Goal: Information Seeking & Learning: Learn about a topic

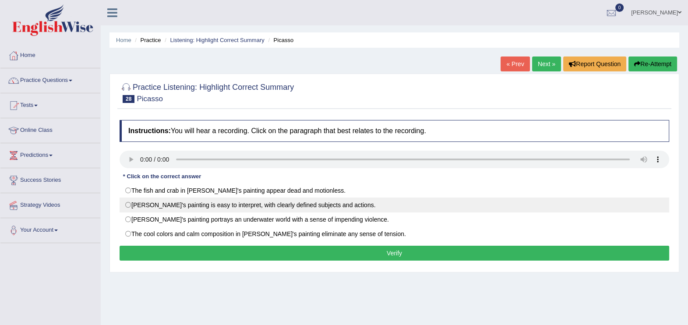
click at [316, 204] on label "Picasso's painting is easy to interpret, with clearly defined subjects and acti…" at bounding box center [393, 204] width 549 height 15
radio input "true"
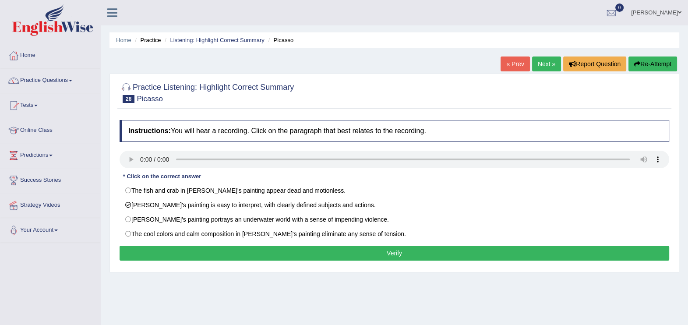
click at [318, 255] on button "Verify" at bounding box center [393, 253] width 549 height 15
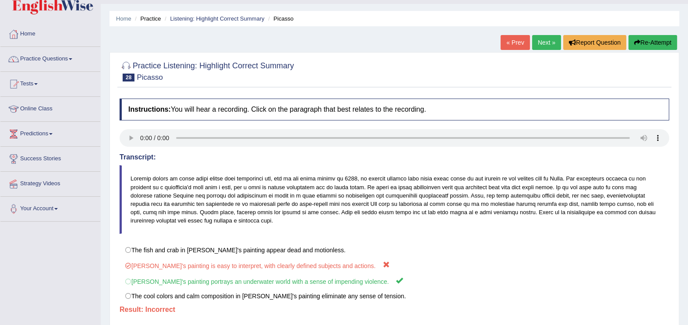
scroll to position [43, 0]
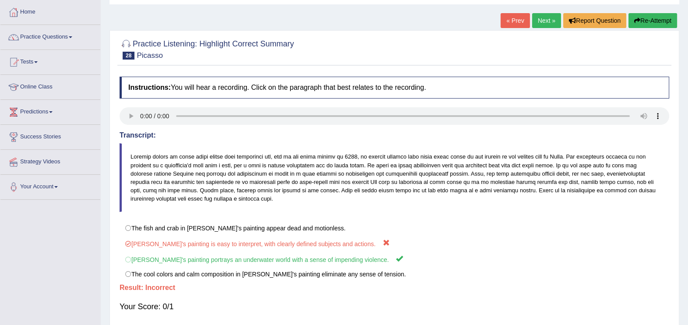
click at [543, 19] on link "Next »" at bounding box center [546, 20] width 29 height 15
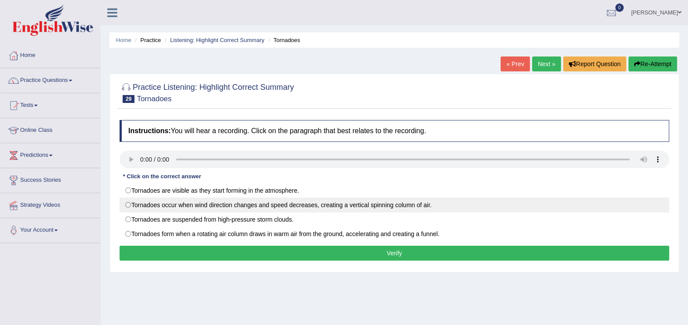
click at [335, 204] on label "Tornadoes occur when wind direction changes and speed decreases, creating a ver…" at bounding box center [393, 204] width 549 height 15
radio input "true"
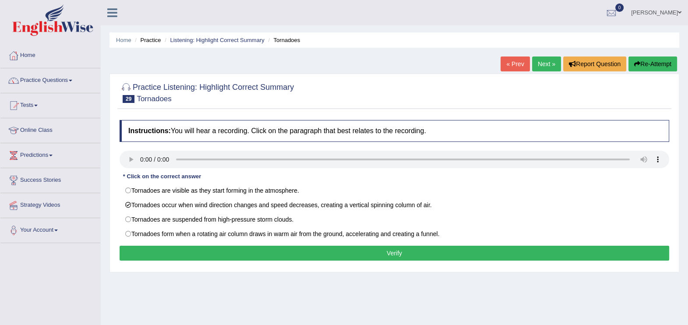
click at [325, 258] on button "Verify" at bounding box center [393, 253] width 549 height 15
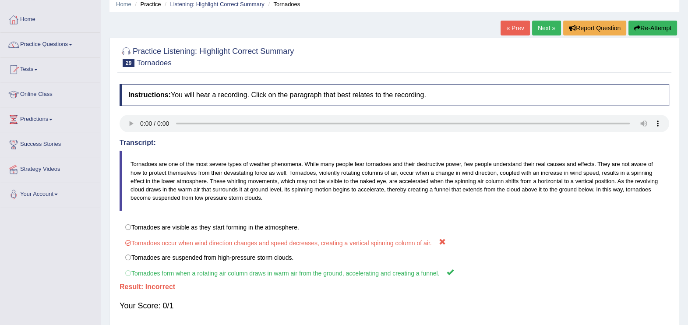
scroll to position [43, 0]
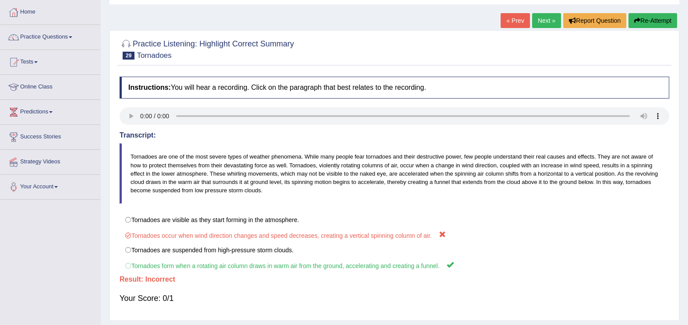
click at [546, 22] on link "Next »" at bounding box center [546, 20] width 29 height 15
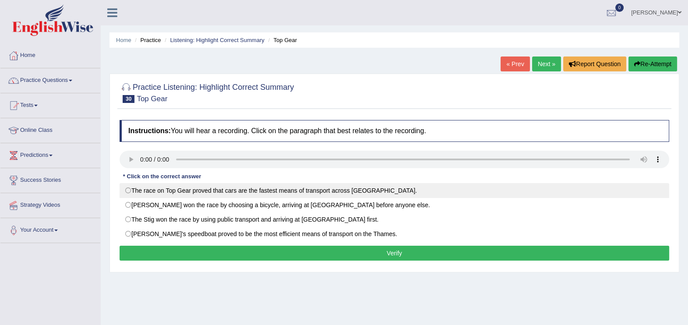
click at [358, 188] on label "The race on Top Gear proved that cars are the fastest means of transport across…" at bounding box center [393, 190] width 549 height 15
radio input "true"
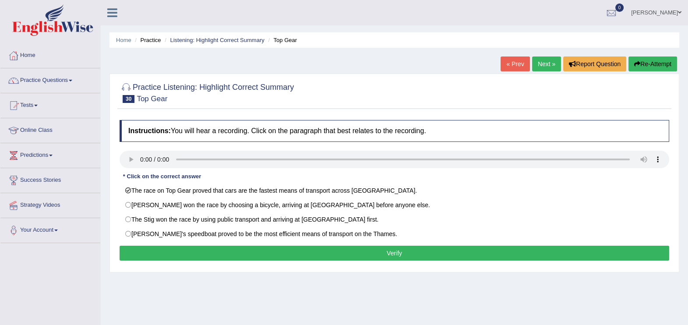
click at [403, 254] on button "Verify" at bounding box center [393, 253] width 549 height 15
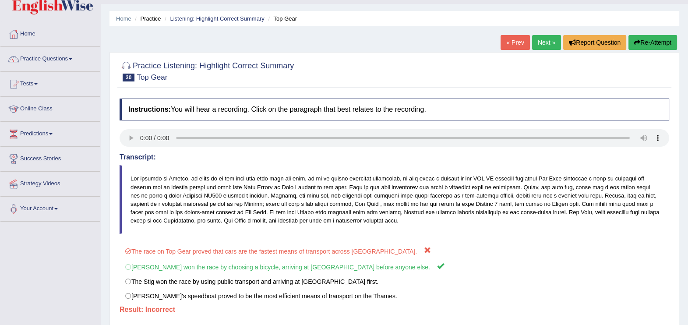
scroll to position [43, 0]
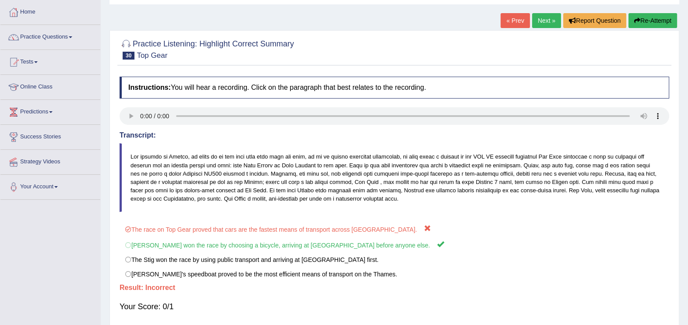
click at [646, 214] on div "Instructions: You will hear a recording. Click on the paragraph that best relat…" at bounding box center [394, 198] width 554 height 252
click at [547, 23] on link "Next »" at bounding box center [546, 20] width 29 height 15
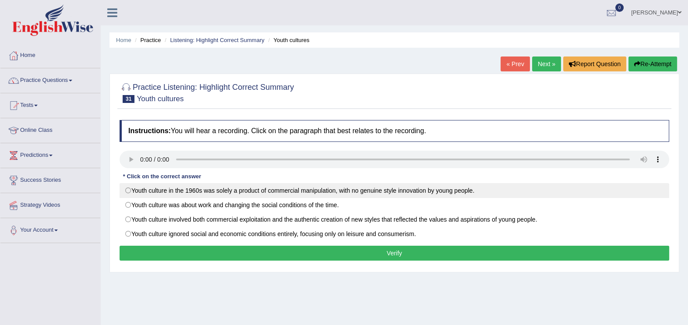
click at [461, 190] on label "Youth culture in the 1960s was solely a product of commercial manipulation, wit…" at bounding box center [393, 190] width 549 height 15
radio input "true"
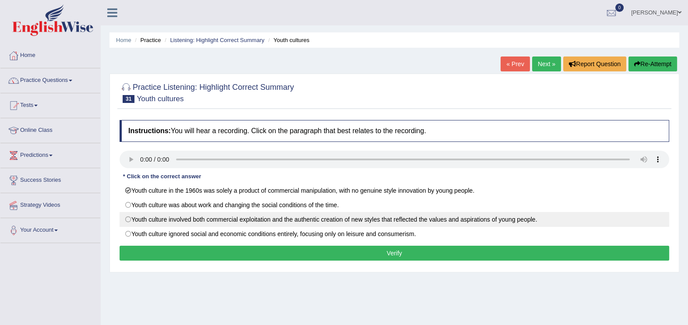
click at [479, 223] on label "Youth culture involved both commercial exploitation and the authentic creation …" at bounding box center [393, 219] width 549 height 15
radio input "true"
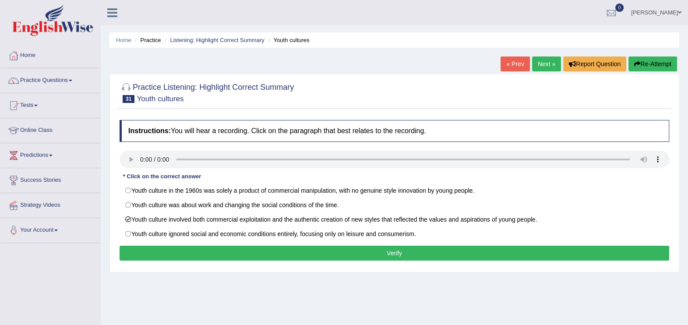
click at [468, 256] on button "Verify" at bounding box center [393, 253] width 549 height 15
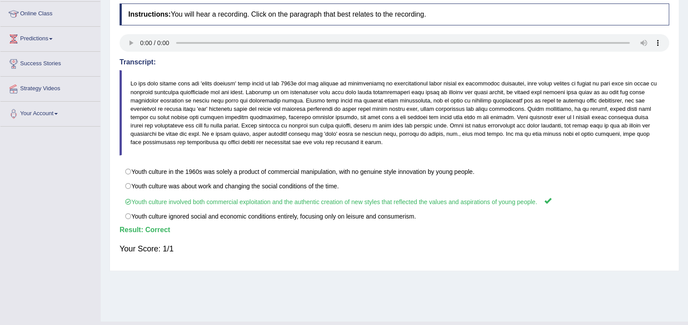
scroll to position [134, 0]
